Goal: Check status: Check status

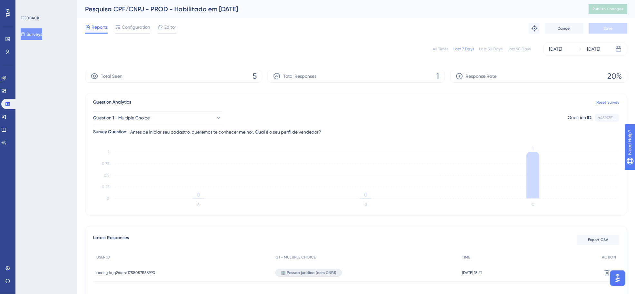
click at [38, 36] on button "Surveys" at bounding box center [32, 34] width 22 height 12
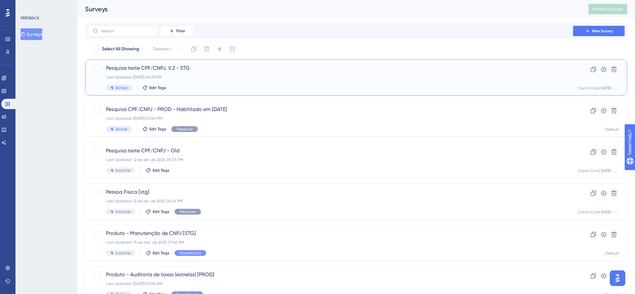
click at [209, 78] on div "Last Updated: [DATE] 04:23 PM" at bounding box center [330, 76] width 449 height 5
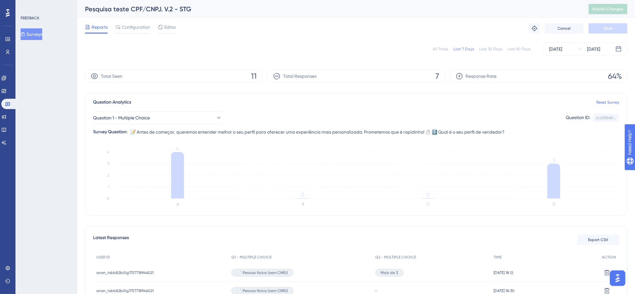
click at [41, 33] on button "Surveys" at bounding box center [32, 34] width 22 height 12
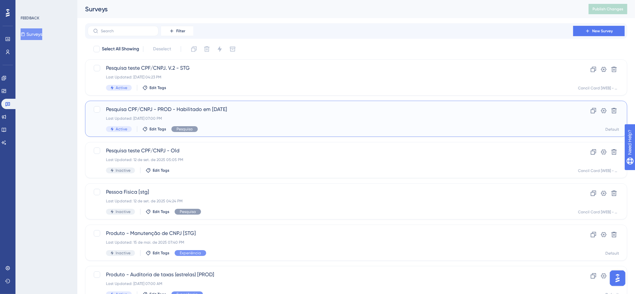
click at [210, 121] on div "Pesquisa CPF/CNPJ - PROD - Habilitado em [DATE] Last Updated: [DATE] 07:00 PM A…" at bounding box center [330, 118] width 449 height 26
